Goal: Task Accomplishment & Management: Use online tool/utility

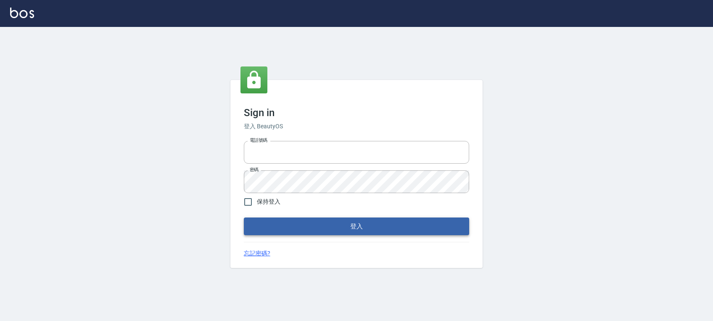
type input "0972392966"
click at [434, 231] on button "登入" at bounding box center [356, 226] width 225 height 18
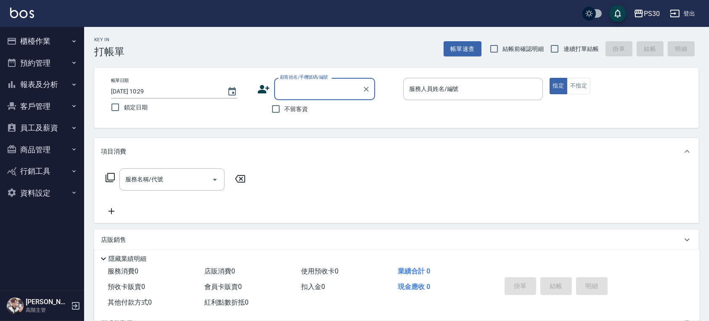
click at [38, 47] on button "櫃檯作業" at bounding box center [41, 41] width 77 height 22
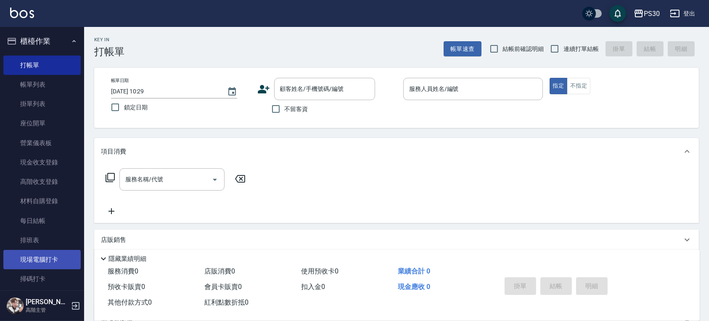
drag, startPoint x: 36, startPoint y: 275, endPoint x: 42, endPoint y: 262, distance: 13.5
click at [36, 275] on link "掃碼打卡" at bounding box center [41, 278] width 77 height 19
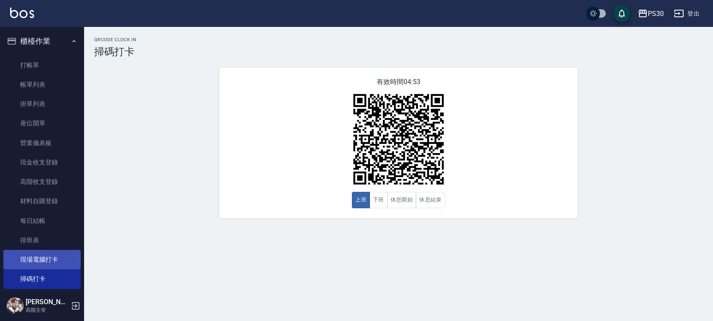
click at [34, 263] on link "現場電腦打卡" at bounding box center [41, 259] width 77 height 19
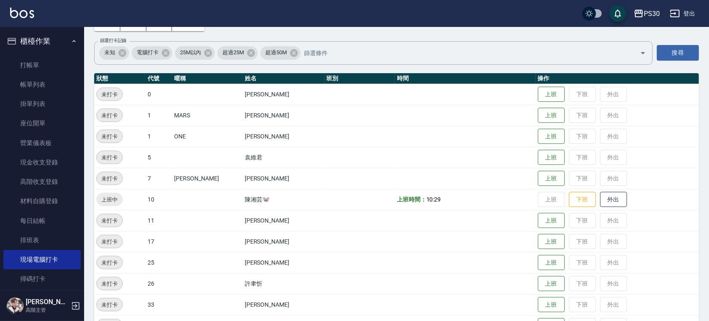
scroll to position [98, 0]
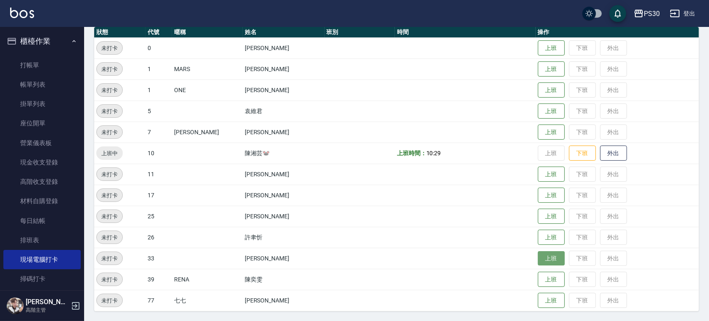
click at [545, 256] on button "上班" at bounding box center [551, 258] width 27 height 15
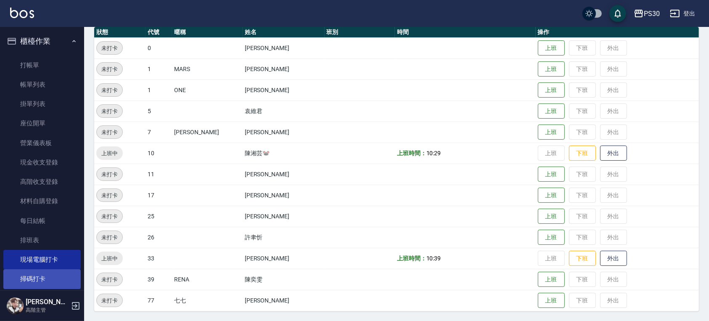
drag, startPoint x: 47, startPoint y: 272, endPoint x: 51, endPoint y: 269, distance: 4.9
click at [47, 272] on link "掃碼打卡" at bounding box center [41, 278] width 77 height 19
